Goal: Information Seeking & Learning: Understand process/instructions

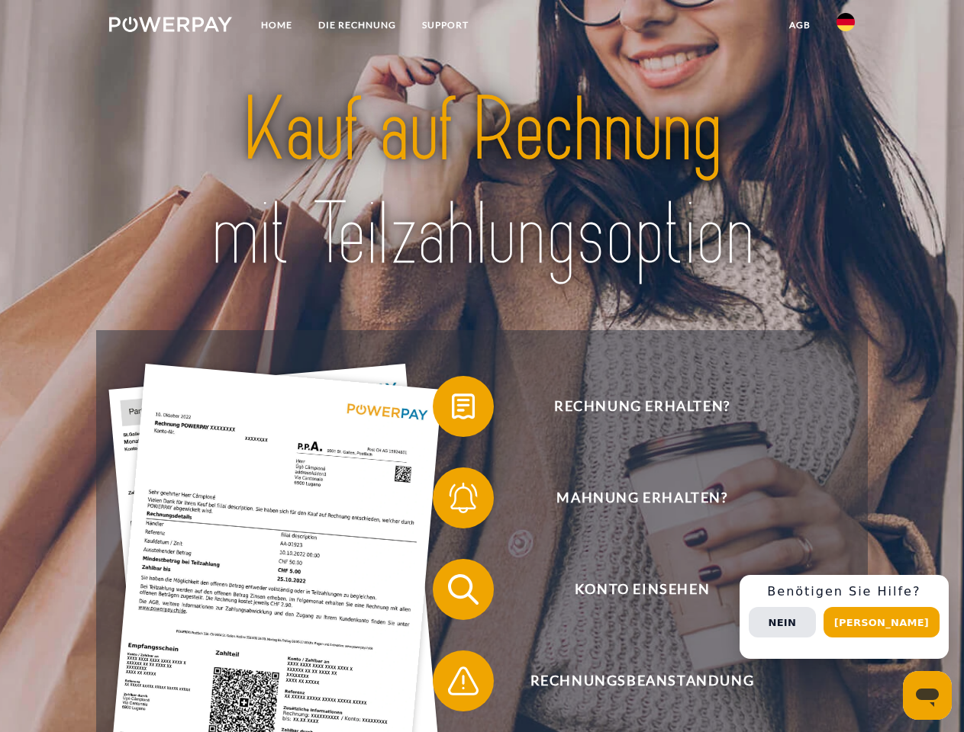
click at [170, 27] on img at bounding box center [170, 24] width 123 height 15
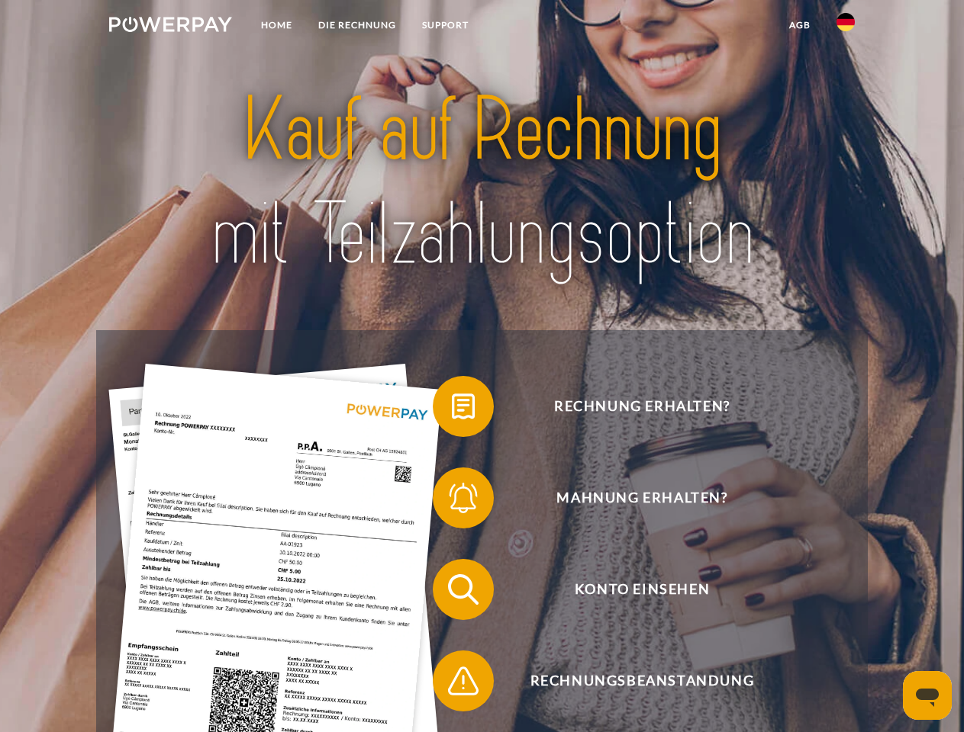
click at [845, 27] on img at bounding box center [845, 22] width 18 height 18
click at [799, 25] on link "agb" at bounding box center [799, 24] width 47 height 27
click at [452, 410] on span at bounding box center [440, 406] width 76 height 76
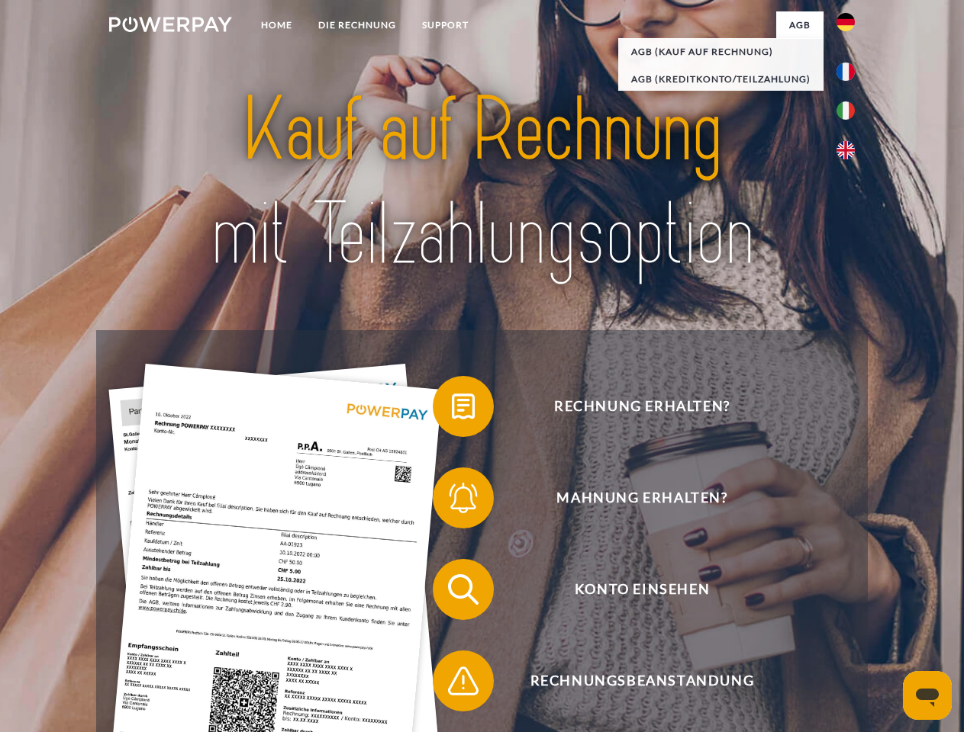
click at [452, 501] on span at bounding box center [440, 498] width 76 height 76
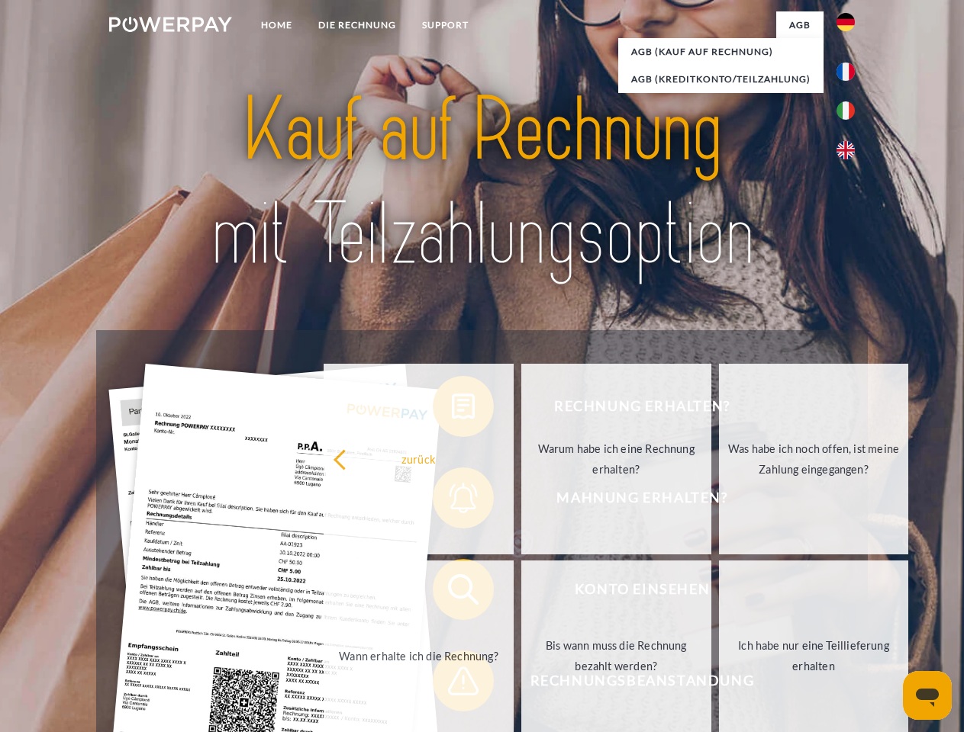
click at [521, 593] on link "Bis wann muss die Rechnung bezahlt werden?" at bounding box center [616, 656] width 190 height 191
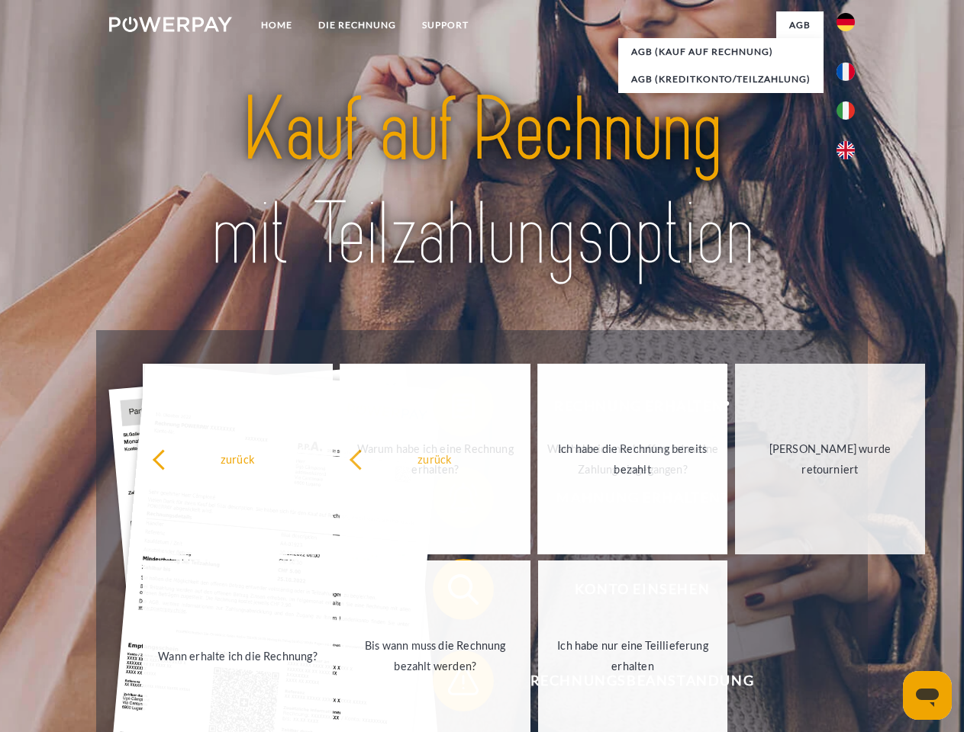
click at [452, 684] on span at bounding box center [440, 681] width 76 height 76
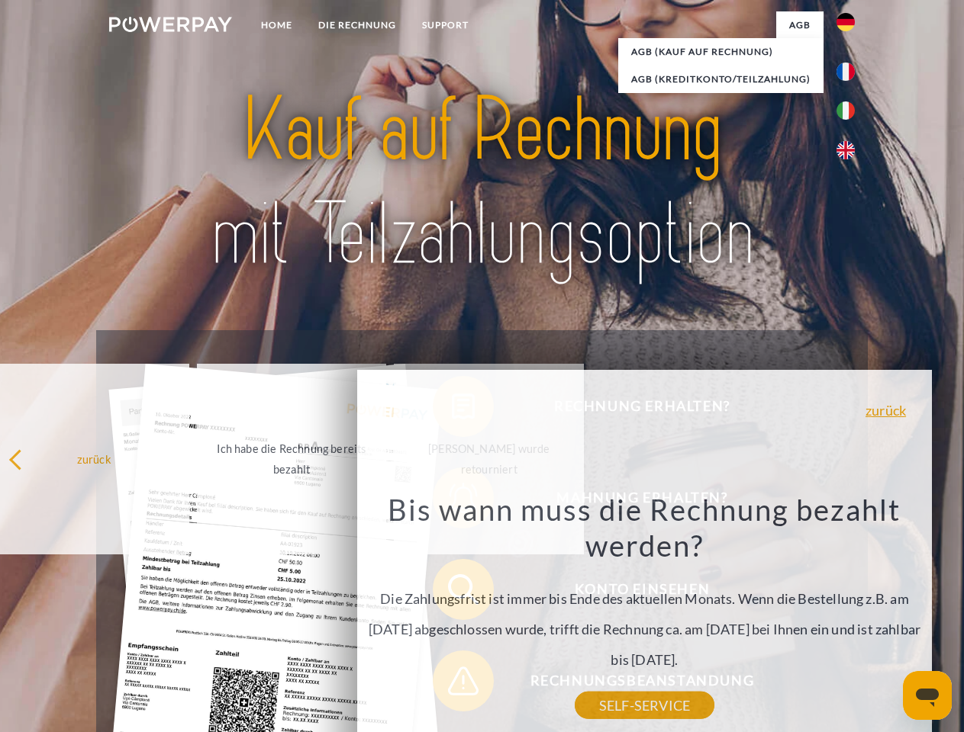
click at [849, 617] on div "Rechnung erhalten? Mahnung erhalten? Konto einsehen" at bounding box center [481, 635] width 771 height 610
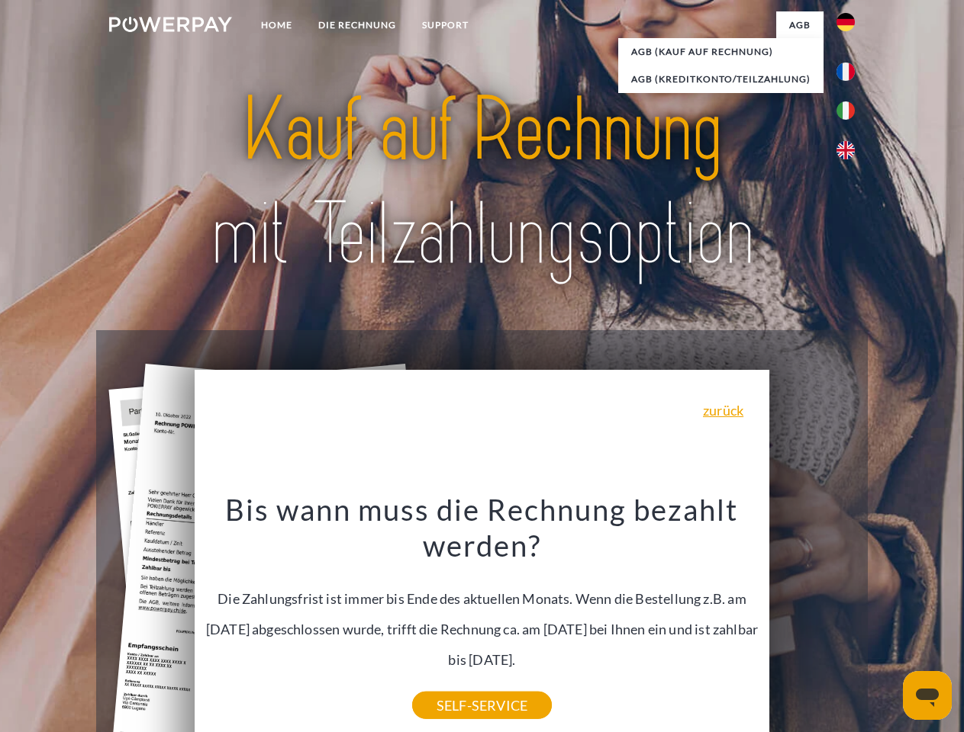
click at [812, 620] on span "Konto einsehen" at bounding box center [642, 589] width 374 height 61
click at [887, 623] on header "Home DIE RECHNUNG SUPPORT" at bounding box center [482, 527] width 964 height 1054
